Goal: Task Accomplishment & Management: Manage account settings

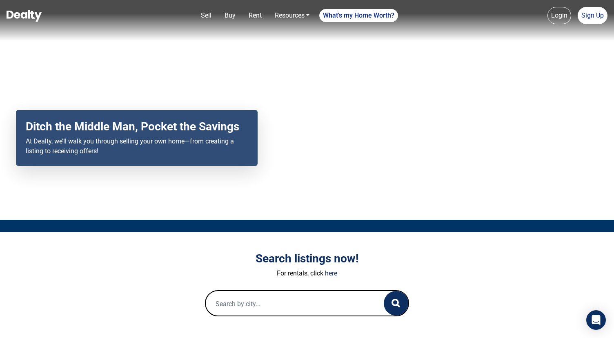
click at [560, 16] on link "Login" at bounding box center [560, 15] width 24 height 17
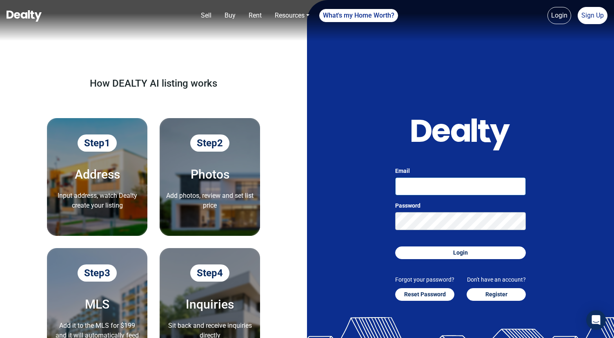
click at [442, 187] on input "Email" at bounding box center [460, 186] width 131 height 18
click at [445, 186] on input "[PERSON_NAME][EMAIL_ADDRESS][DOMAIN_NAME]" at bounding box center [460, 186] width 131 height 18
type input "[PERSON_NAME][EMAIL_ADDRESS][DOMAIN_NAME]"
click at [395, 246] on button "Login" at bounding box center [460, 252] width 131 height 13
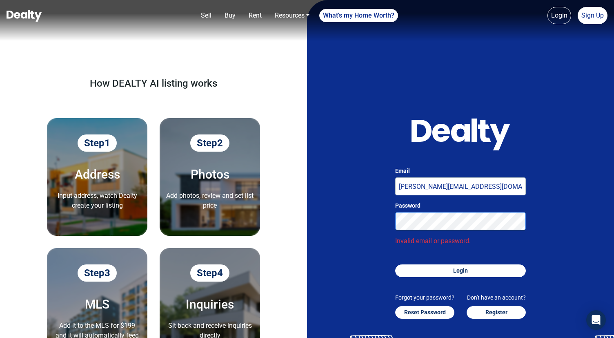
click at [395, 264] on button "Login" at bounding box center [460, 270] width 131 height 13
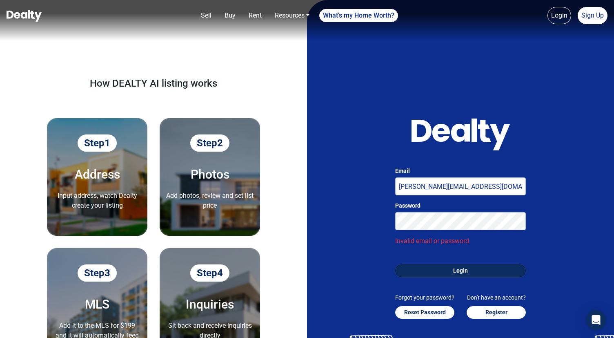
click at [456, 270] on button "Login" at bounding box center [460, 270] width 131 height 13
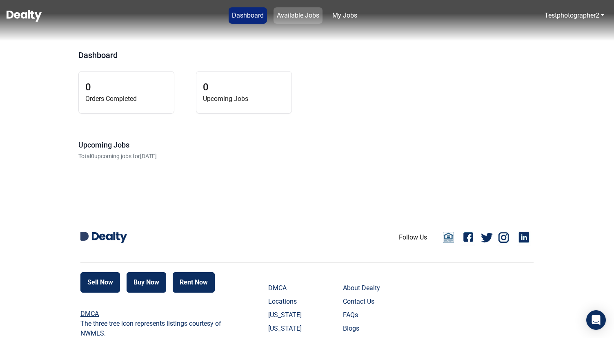
click at [300, 17] on link "Available Jobs" at bounding box center [298, 15] width 49 height 16
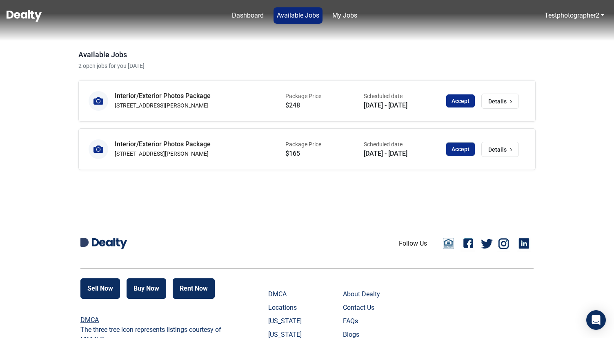
click at [457, 151] on button "Accept" at bounding box center [460, 149] width 29 height 13
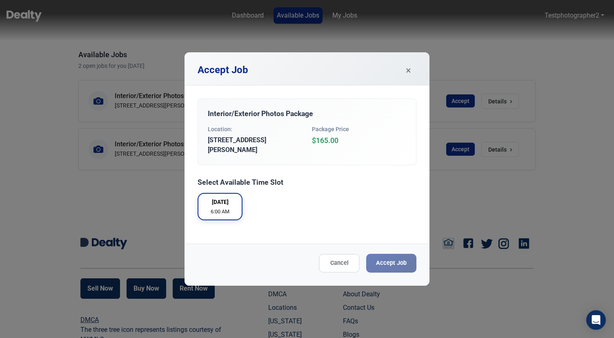
click at [223, 202] on div "[DATE] 6:00 AM" at bounding box center [220, 207] width 30 height 18
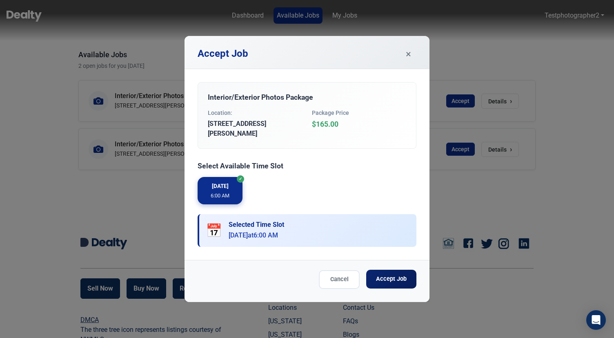
click at [388, 278] on button "Accept Job" at bounding box center [391, 279] width 50 height 19
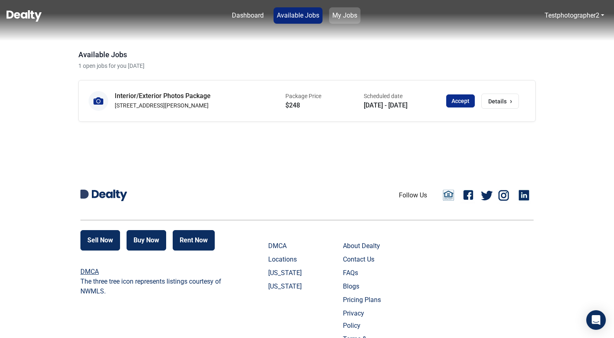
click at [347, 18] on link "My Jobs" at bounding box center [344, 15] width 31 height 16
click at [347, 18] on nav "Dashboard Available Jobs My Jobs Testphotographer2 Logout" at bounding box center [307, 20] width 614 height 41
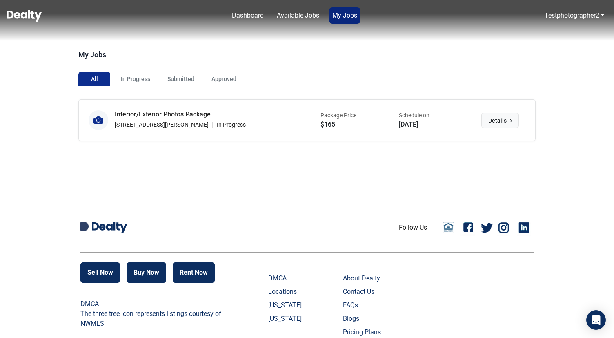
click at [508, 119] on button "Details ›" at bounding box center [501, 120] width 38 height 15
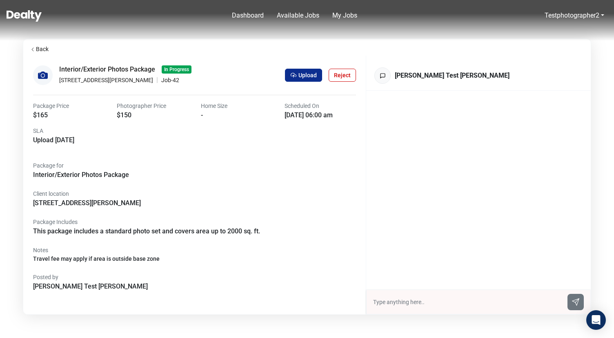
click at [55, 143] on p "Upload [DATE]" at bounding box center [68, 140] width 71 height 10
